Goal: Transaction & Acquisition: Purchase product/service

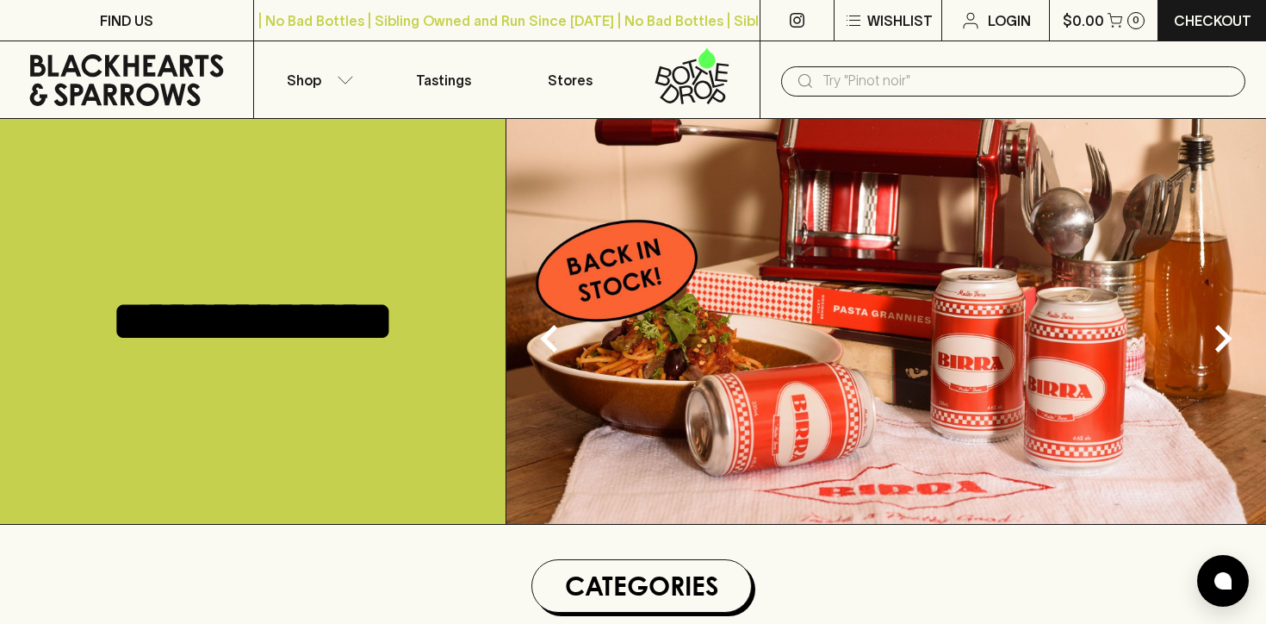
click at [1009, 86] on input "text" at bounding box center [1026, 81] width 409 height 28
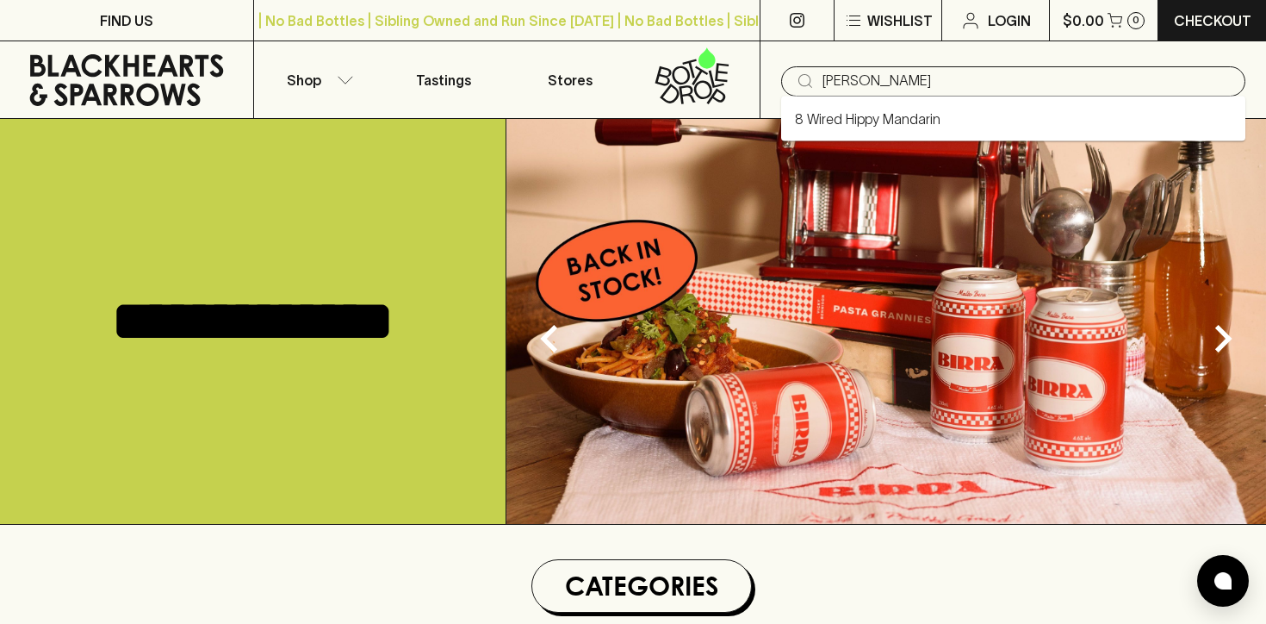
type input "[PERSON_NAME]"
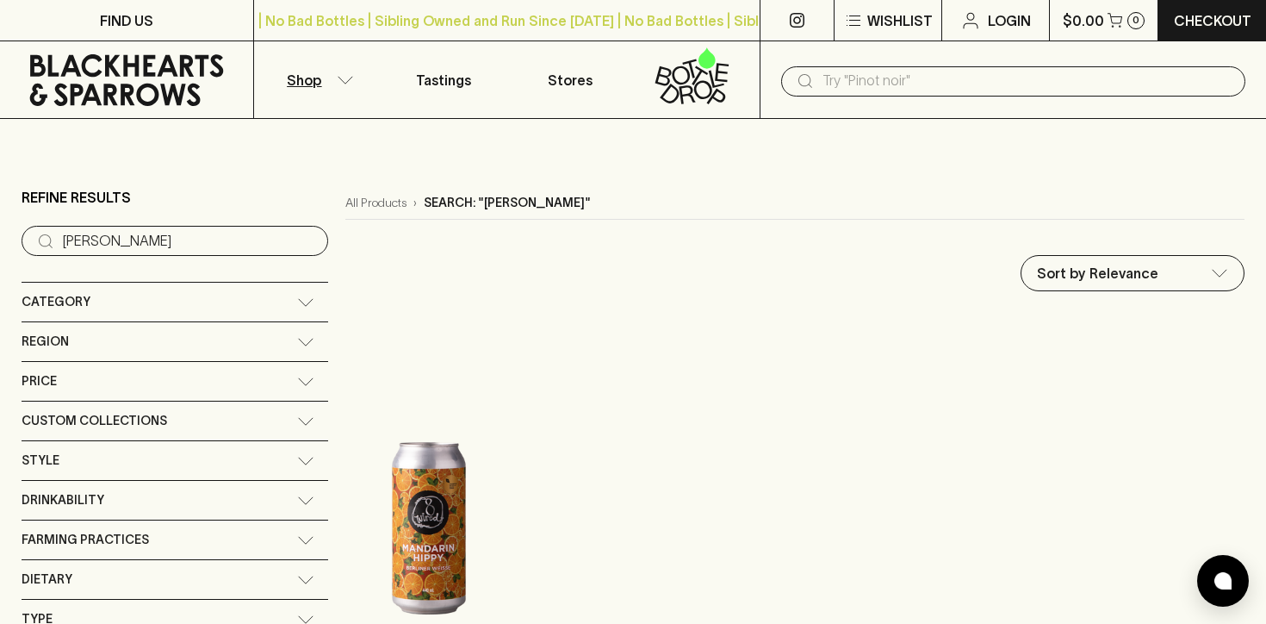
click at [313, 80] on p "Shop" at bounding box center [304, 80] width 34 height 21
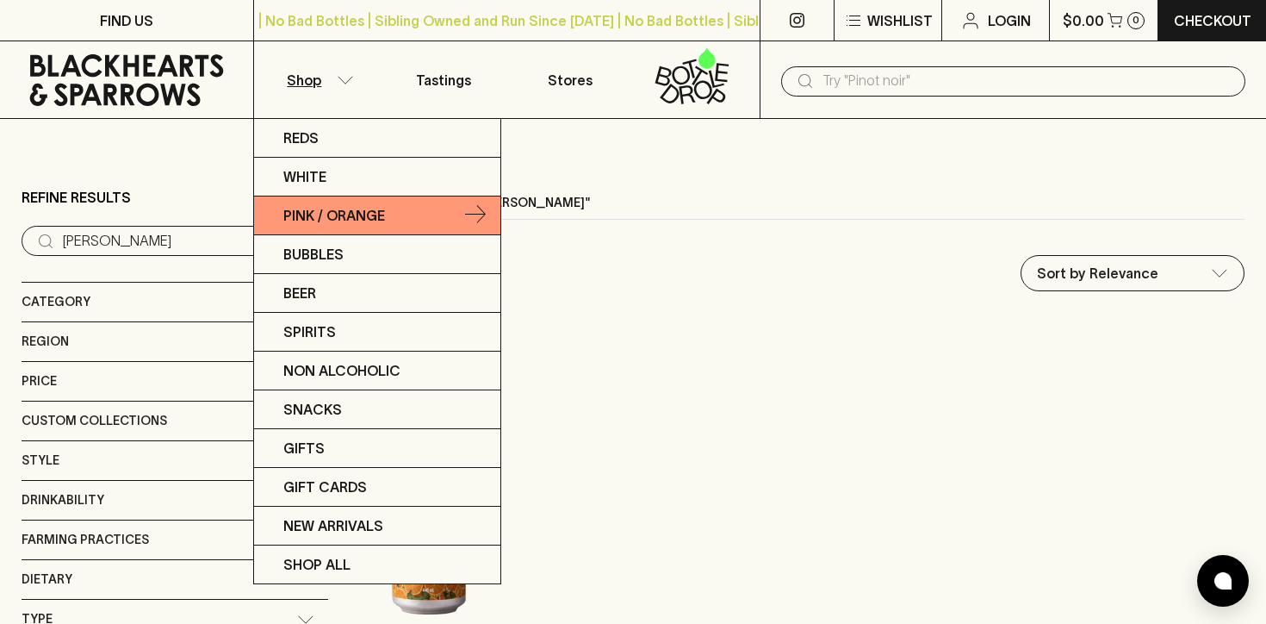
click at [472, 211] on icon at bounding box center [475, 215] width 21 height 21
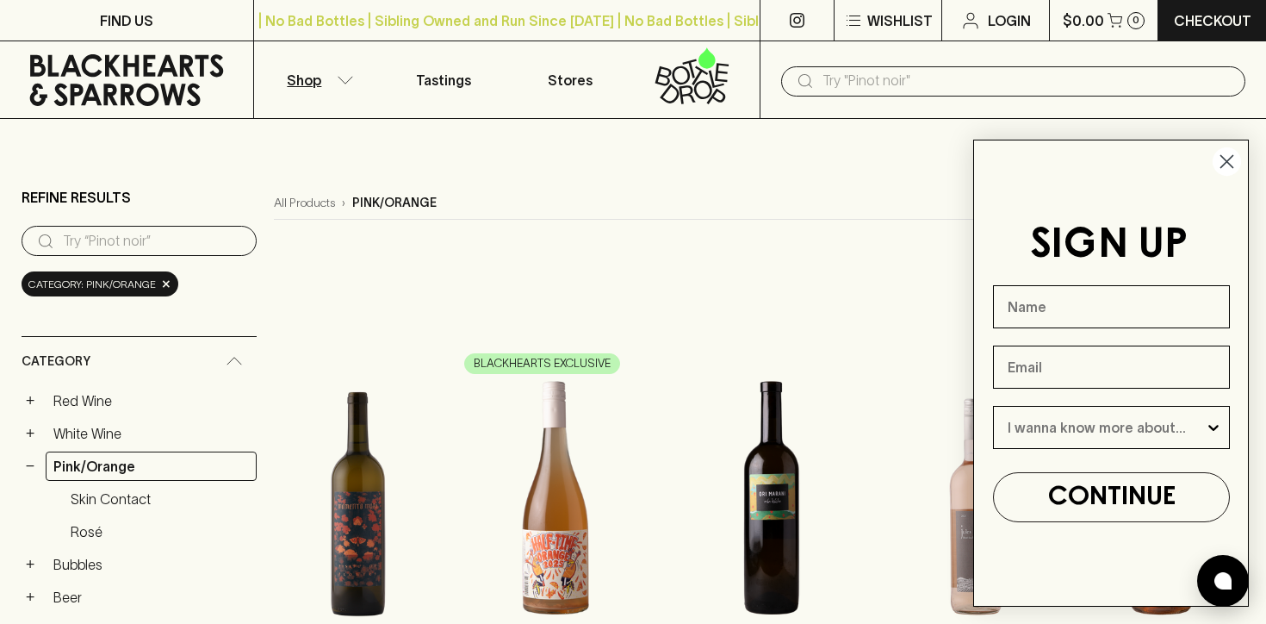
click at [1221, 167] on icon "Close dialog" at bounding box center [1227, 162] width 12 height 12
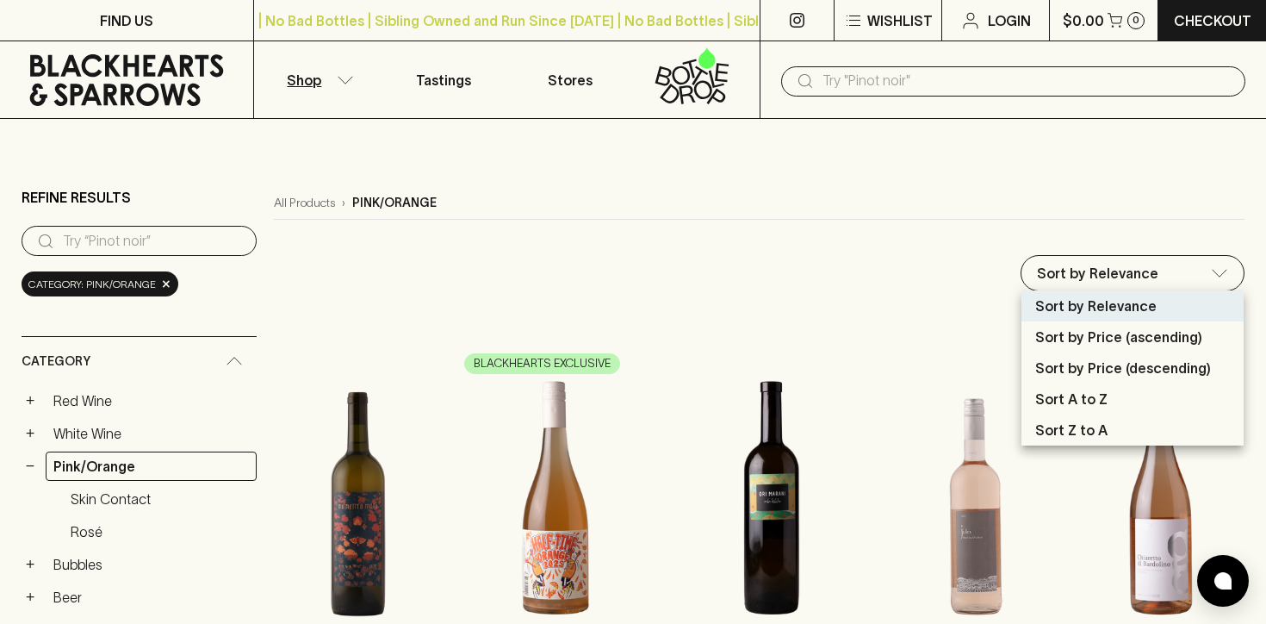
click at [1143, 338] on p "Sort by Price (ascending)" at bounding box center [1118, 336] width 167 height 21
type input "price:asc"
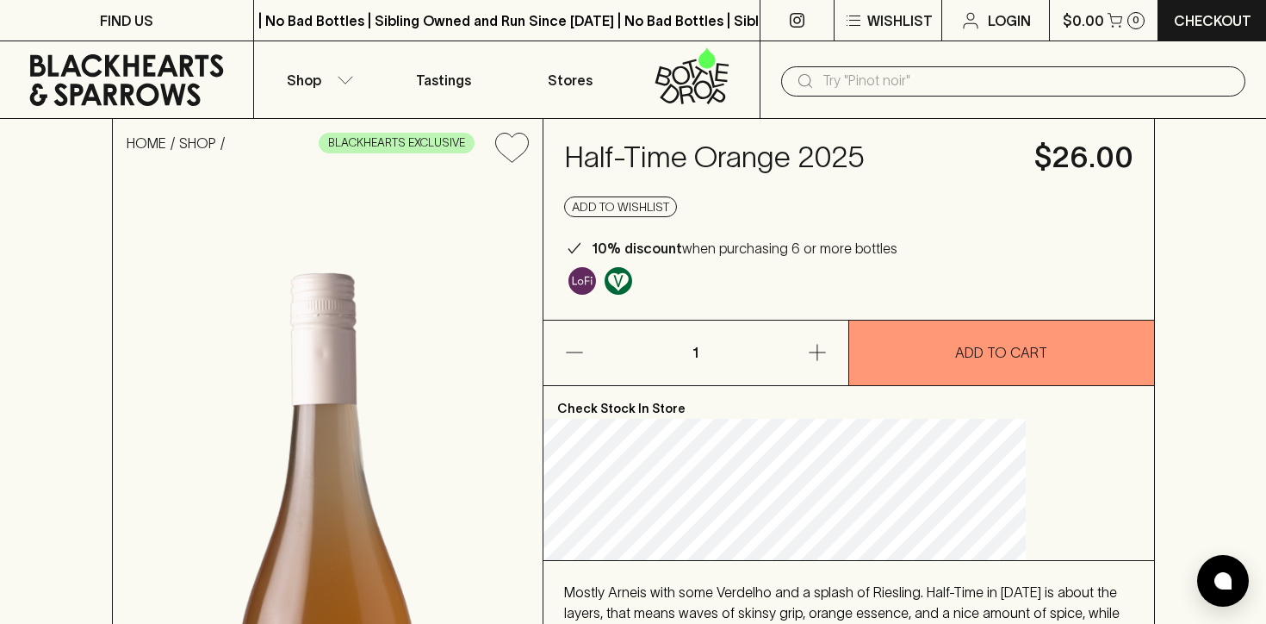
click at [996, 176] on div "Half-Time Orange 2025 $26.00 Add to wishlist 10% discount when purchasing 6 or …" at bounding box center [848, 219] width 611 height 201
click at [1034, 166] on h4 "$26.00" at bounding box center [1083, 158] width 99 height 36
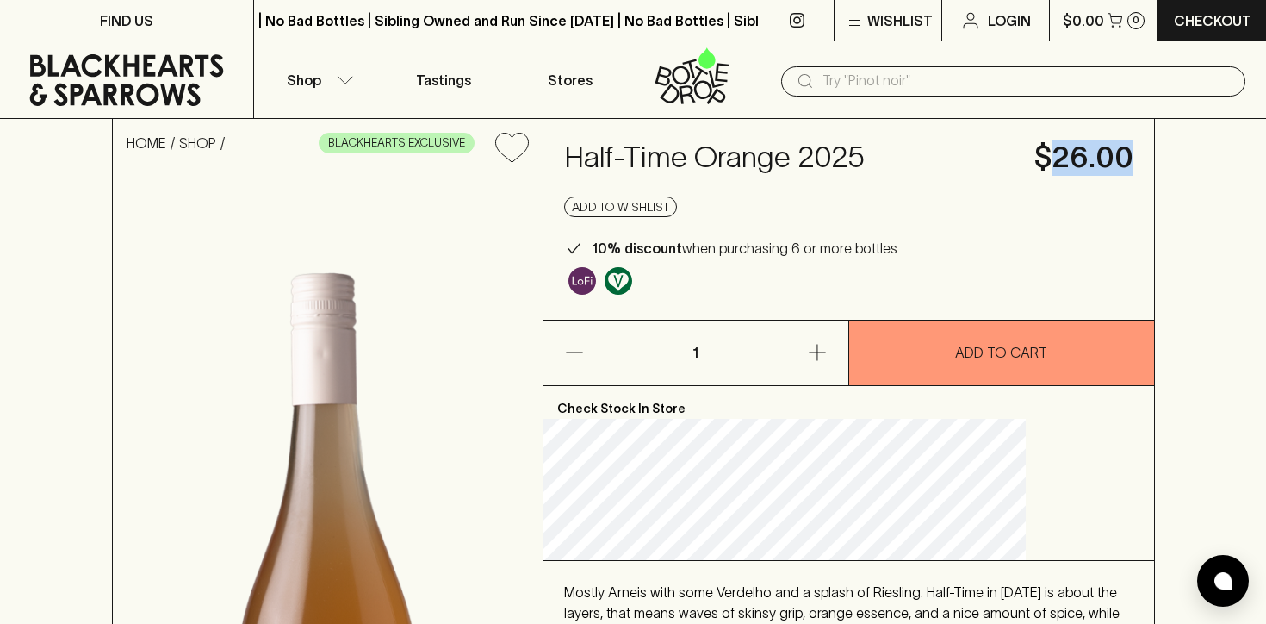
click at [1034, 166] on h4 "$26.00" at bounding box center [1083, 158] width 99 height 36
click at [1034, 165] on h4 "$26.00" at bounding box center [1083, 158] width 99 height 36
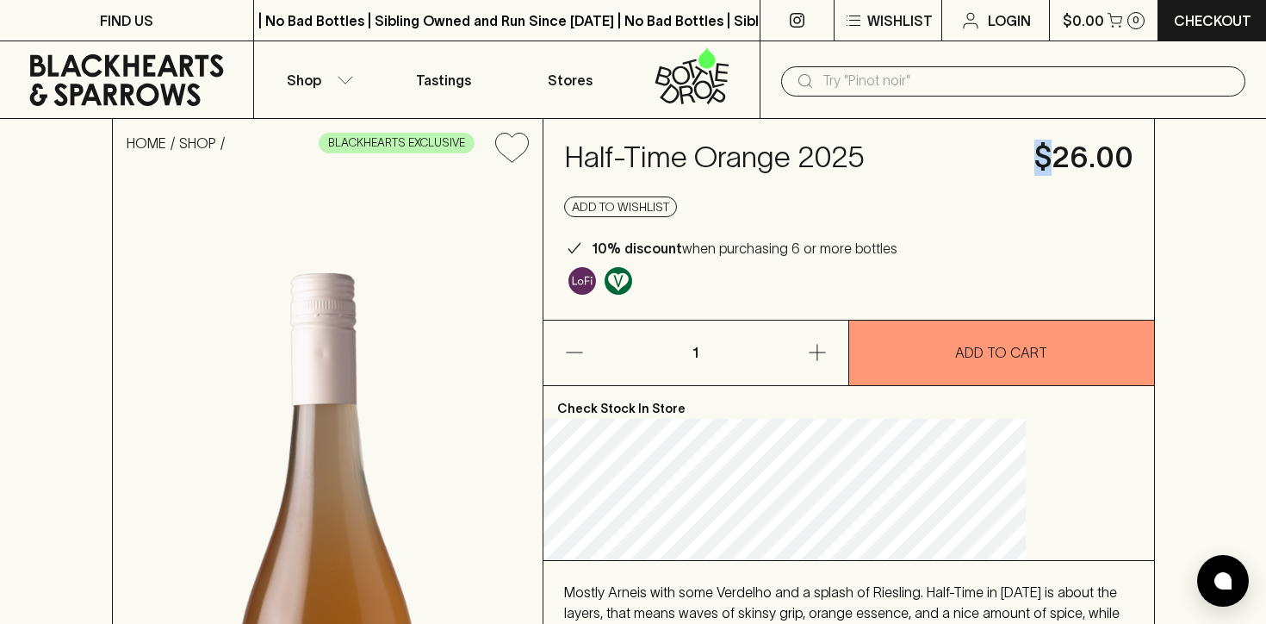
click at [1034, 165] on h4 "$26.00" at bounding box center [1083, 158] width 99 height 36
click at [933, 164] on h4 "Half-Time Orange 2025" at bounding box center [789, 158] width 450 height 36
click at [1034, 146] on h4 "$26.00" at bounding box center [1083, 158] width 99 height 36
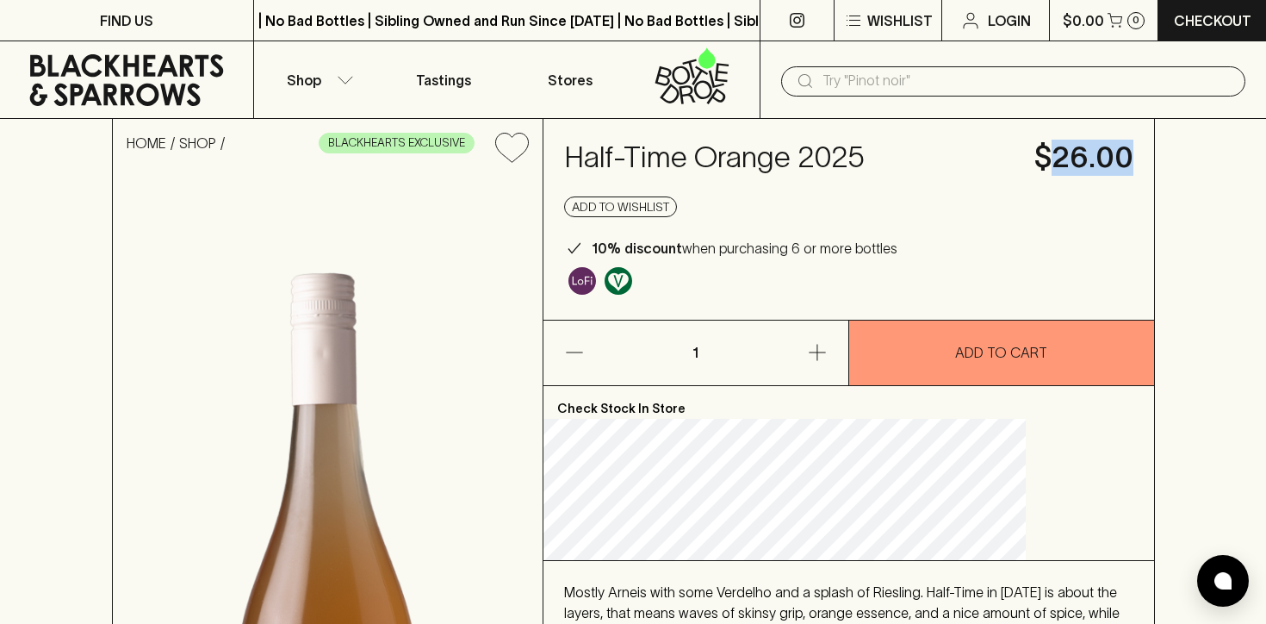
click at [1034, 146] on h4 "$26.00" at bounding box center [1083, 158] width 99 height 36
click at [1041, 163] on h4 "$26.00" at bounding box center [1083, 158] width 99 height 36
click at [1034, 160] on h4 "$26.00" at bounding box center [1083, 158] width 99 height 36
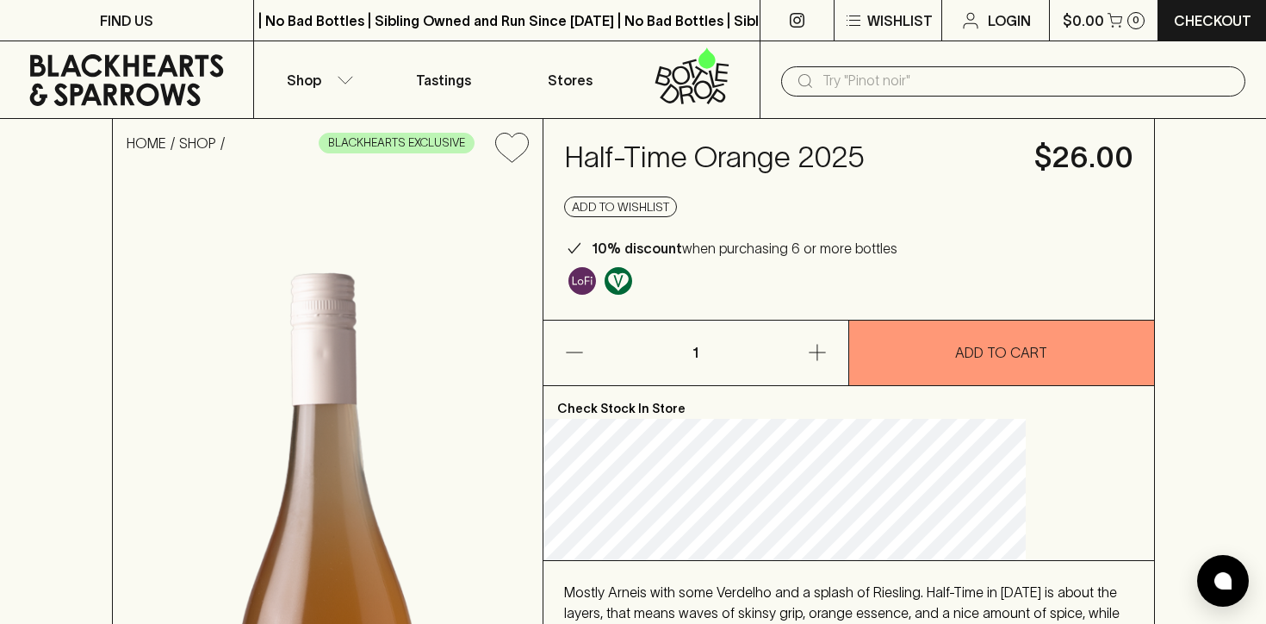
click at [1034, 160] on h4 "$26.00" at bounding box center [1083, 158] width 99 height 36
click at [1103, 184] on div "HOME SHOP BLACKHEARTS EXCLUSIVE Half-Time Orange 2025 $26.00 Add to wishlist 10…" at bounding box center [633, 575] width 1266 height 912
